Goal: Download file/media

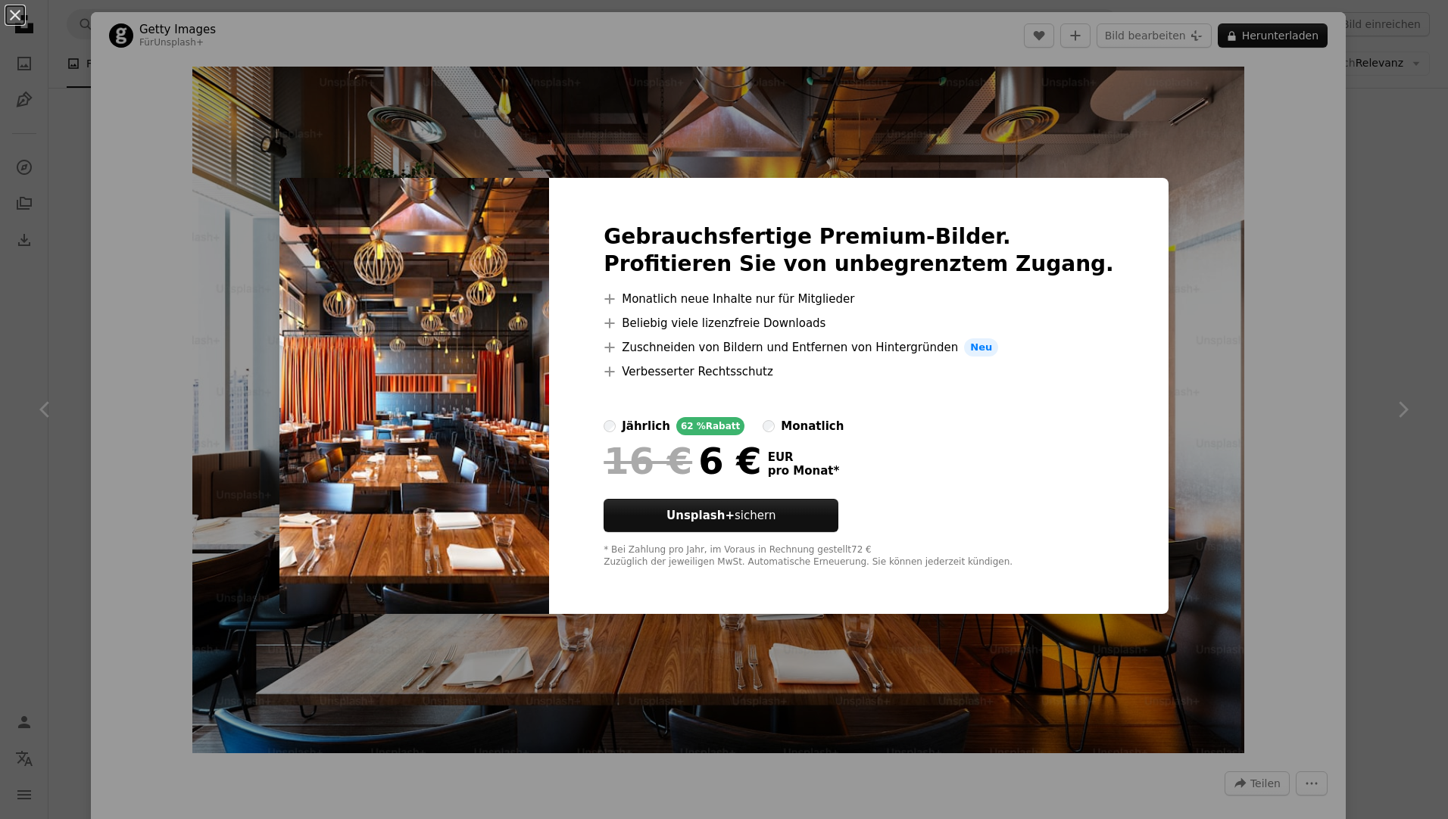
click at [1331, 323] on div "An X shape Gebrauchsfertige Premium-Bilder. Profitieren Sie von unbegrenztem Zu…" at bounding box center [724, 409] width 1448 height 819
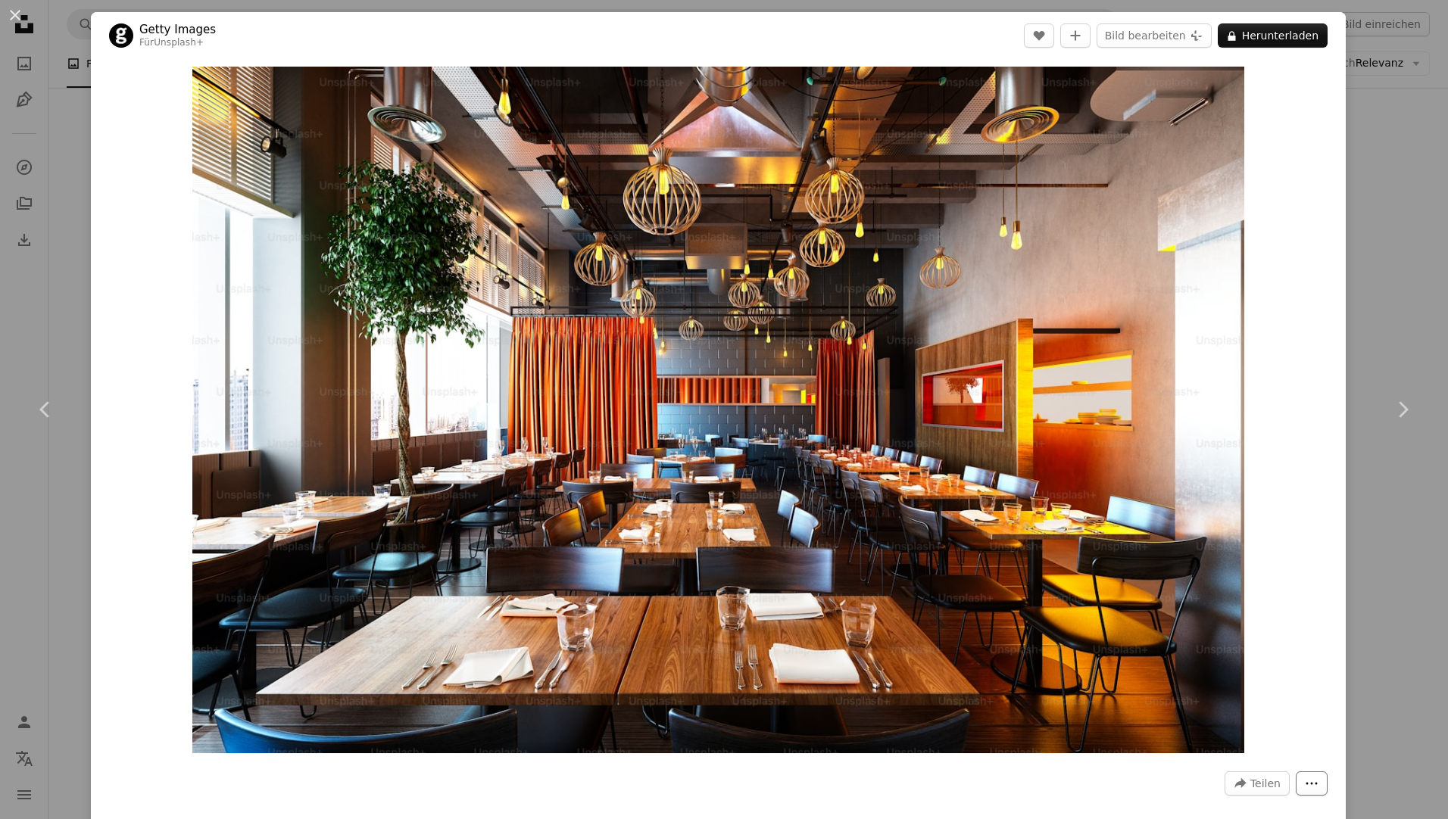
click at [1305, 779] on icon "More Actions" at bounding box center [1312, 784] width 14 height 14
click at [1118, 778] on dialog "An X shape Chevron left Chevron right Getty Images Für Unsplash+ A heart A plus…" at bounding box center [724, 409] width 1448 height 819
click at [17, 14] on button "An X shape" at bounding box center [15, 15] width 18 height 18
